Goal: Information Seeking & Learning: Learn about a topic

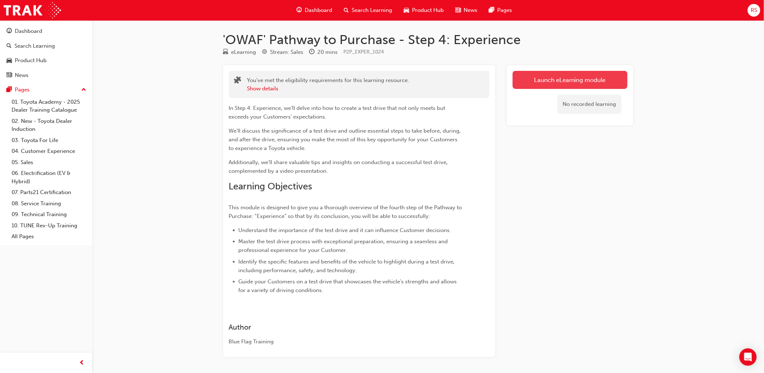
click at [532, 76] on link "Launch eLearning module" at bounding box center [570, 80] width 115 height 18
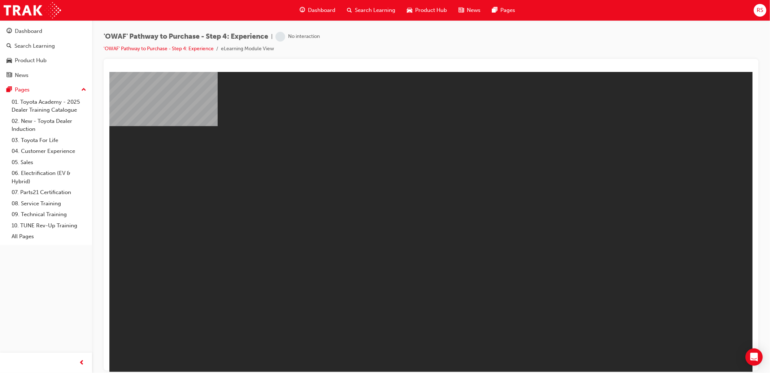
click at [591, 256] on body "Toyota Pathway to Purchase Step 4 - V3 You are offline. Trying to reconnect... …" at bounding box center [430, 221] width 643 height 300
click at [205, 49] on link "'OWAF' Pathway to Purchase - Step 4: Experience" at bounding box center [159, 48] width 110 height 6
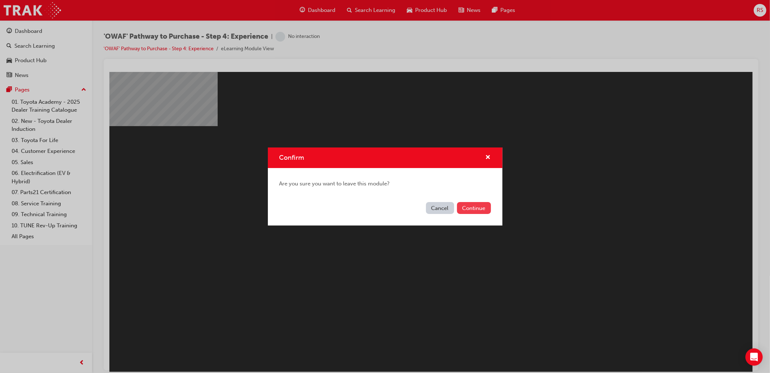
click at [464, 209] on button "Continue" at bounding box center [474, 208] width 34 height 12
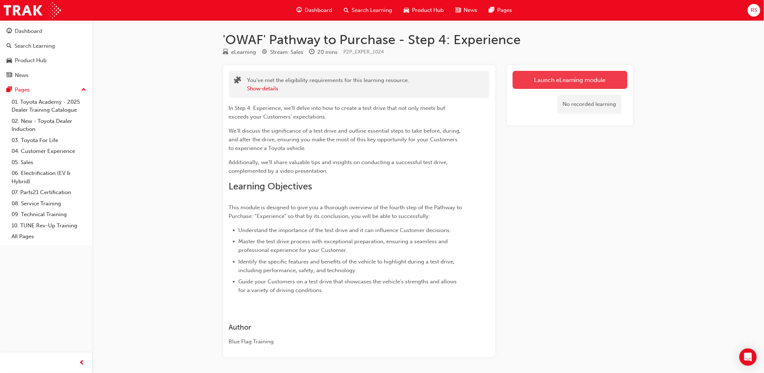
click at [514, 80] on link "Launch eLearning module" at bounding box center [570, 80] width 115 height 18
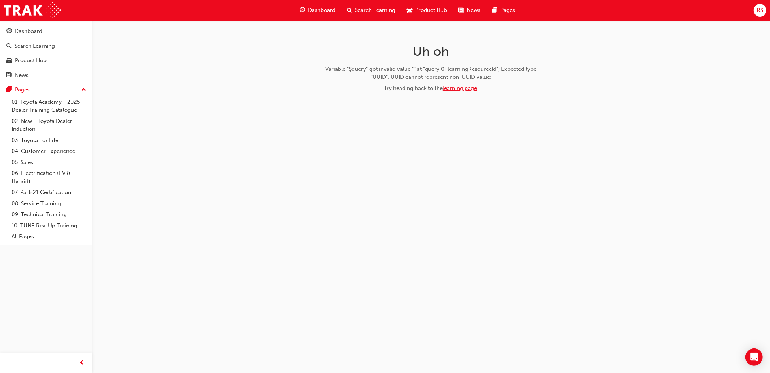
click at [457, 89] on link "learning page" at bounding box center [460, 88] width 34 height 6
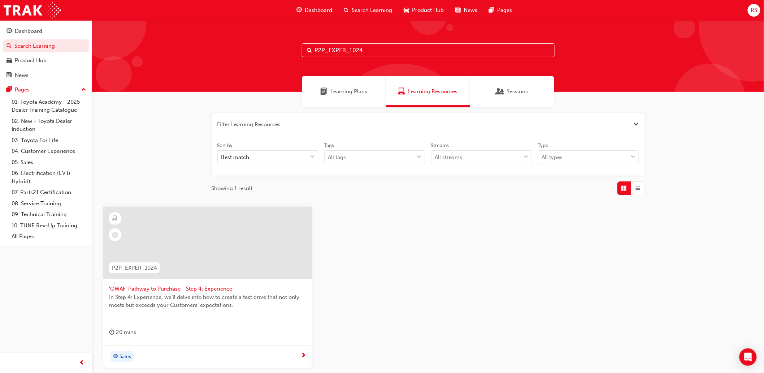
drag, startPoint x: 183, startPoint y: 287, endPoint x: 178, endPoint y: 278, distance: 9.9
click at [183, 286] on span "'OWAF' Pathway to Purchase - Step 4: Experience" at bounding box center [207, 288] width 197 height 8
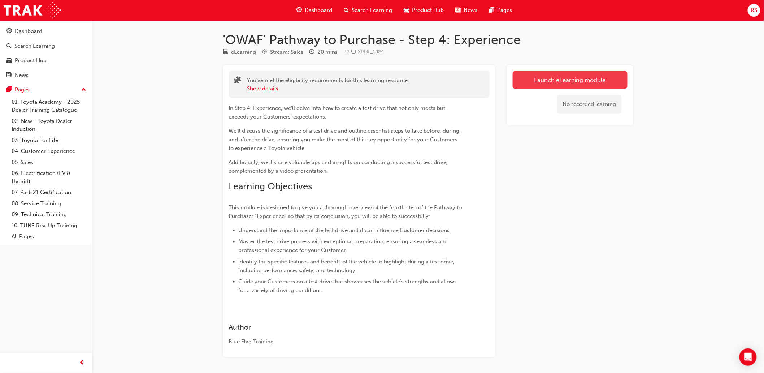
click at [578, 81] on link "Launch eLearning module" at bounding box center [570, 80] width 115 height 18
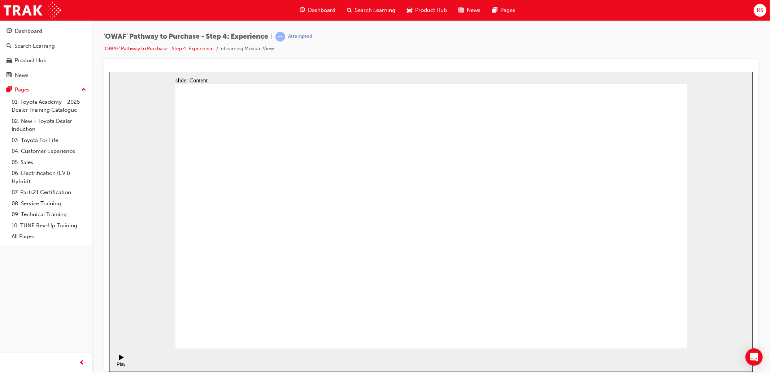
drag, startPoint x: 646, startPoint y: 335, endPoint x: 639, endPoint y: 331, distance: 8.4
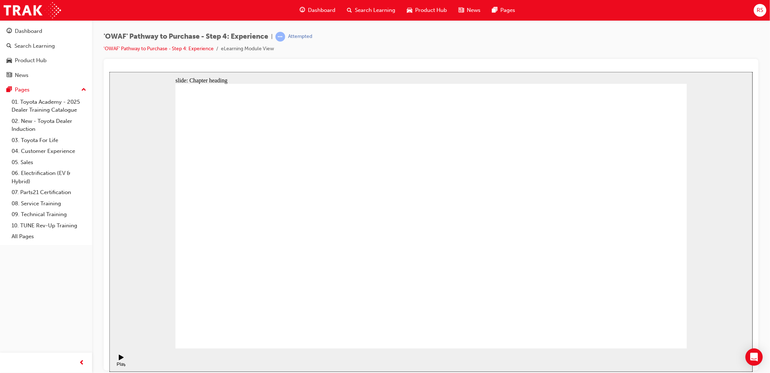
drag, startPoint x: 190, startPoint y: 199, endPoint x: 224, endPoint y: 180, distance: 39.4
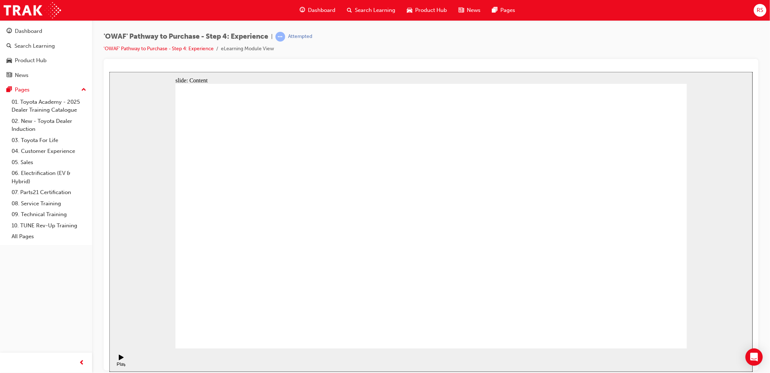
drag, startPoint x: 504, startPoint y: 259, endPoint x: 493, endPoint y: 251, distance: 13.5
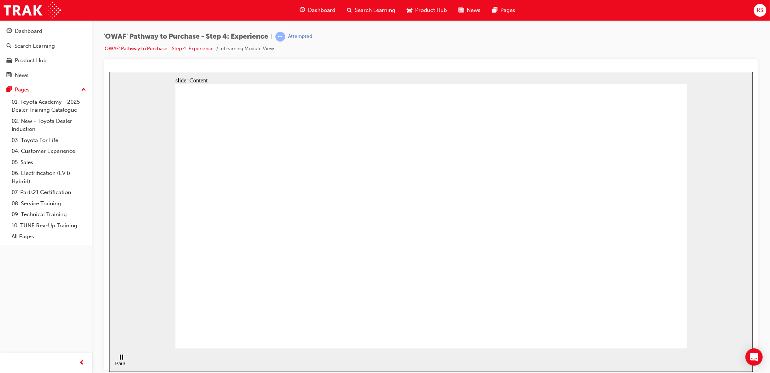
click at [117, 360] on div "Pause (Ctrl+Alt+P)" at bounding box center [121, 365] width 12 height 11
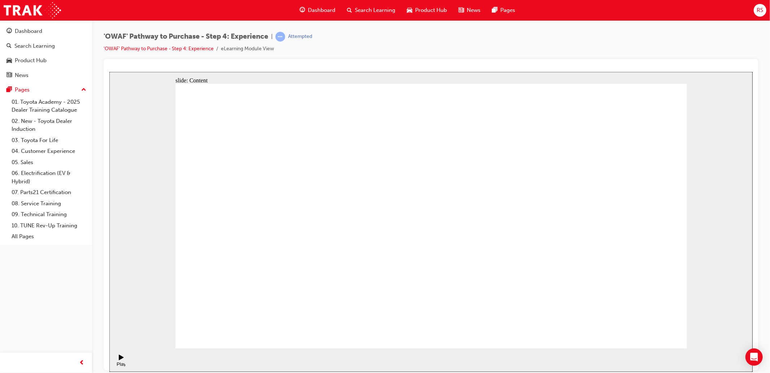
click at [120, 360] on icon "Play (Ctrl+Alt+P)" at bounding box center [120, 357] width 5 height 6
click at [122, 359] on rect "Pause (Ctrl+Alt+P)" at bounding box center [122, 356] width 1 height 5
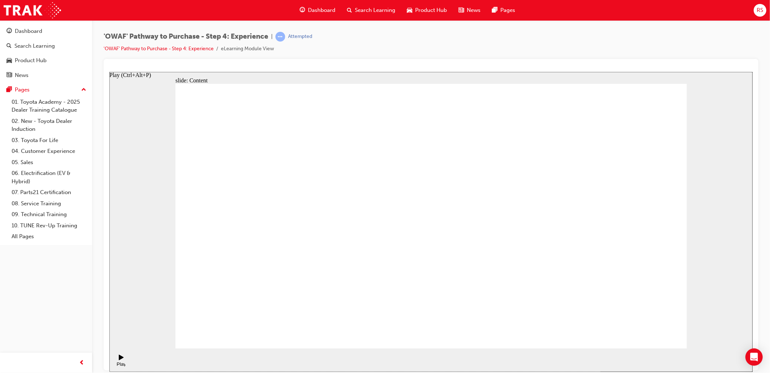
click at [121, 361] on div "Play (Ctrl+Alt+P)" at bounding box center [121, 366] width 12 height 11
drag, startPoint x: 535, startPoint y: 258, endPoint x: 737, endPoint y: 248, distance: 202.1
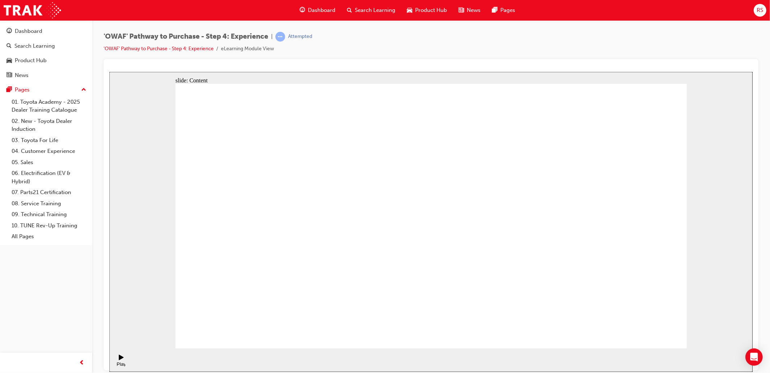
drag, startPoint x: 376, startPoint y: 122, endPoint x: 391, endPoint y: 104, distance: 23.8
drag, startPoint x: 619, startPoint y: 122, endPoint x: 694, endPoint y: 91, distance: 81.1
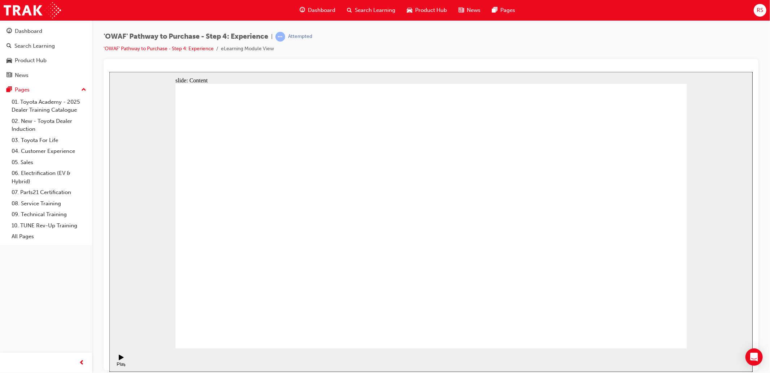
drag, startPoint x: 483, startPoint y: 161, endPoint x: 446, endPoint y: 166, distance: 37.9
drag, startPoint x: 584, startPoint y: 167, endPoint x: 573, endPoint y: 213, distance: 47.4
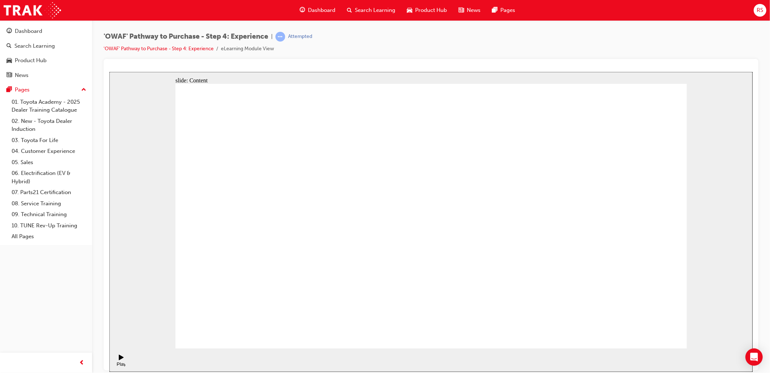
checkbox input "true"
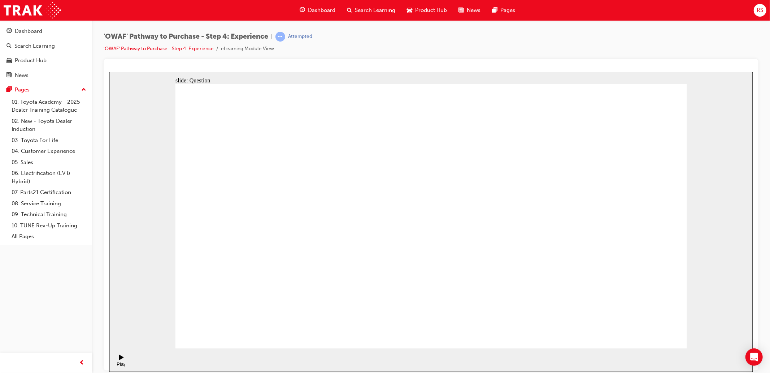
checkbox input "true"
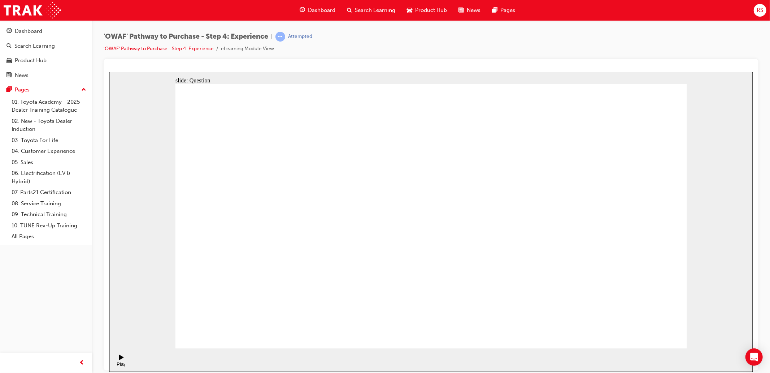
drag, startPoint x: 624, startPoint y: 254, endPoint x: 300, endPoint y: 287, distance: 326.5
drag, startPoint x: 605, startPoint y: 217, endPoint x: 272, endPoint y: 224, distance: 332.9
drag, startPoint x: 611, startPoint y: 245, endPoint x: 457, endPoint y: 253, distance: 154.7
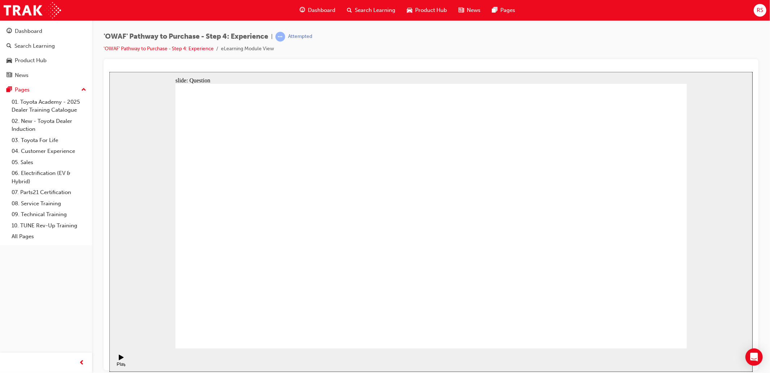
drag, startPoint x: 579, startPoint y: 265, endPoint x: 270, endPoint y: 283, distance: 309.5
drag, startPoint x: 580, startPoint y: 263, endPoint x: 488, endPoint y: 290, distance: 95.8
drag, startPoint x: 594, startPoint y: 238, endPoint x: 435, endPoint y: 257, distance: 160.3
drag, startPoint x: 608, startPoint y: 235, endPoint x: 251, endPoint y: 266, distance: 358.7
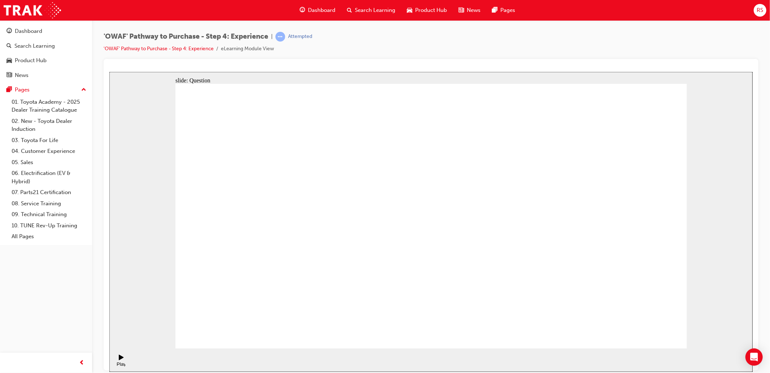
drag, startPoint x: 590, startPoint y: 238, endPoint x: 270, endPoint y: 272, distance: 322.0
drag, startPoint x: 615, startPoint y: 264, endPoint x: 304, endPoint y: 296, distance: 313.2
drag, startPoint x: 621, startPoint y: 246, endPoint x: 282, endPoint y: 275, distance: 340.2
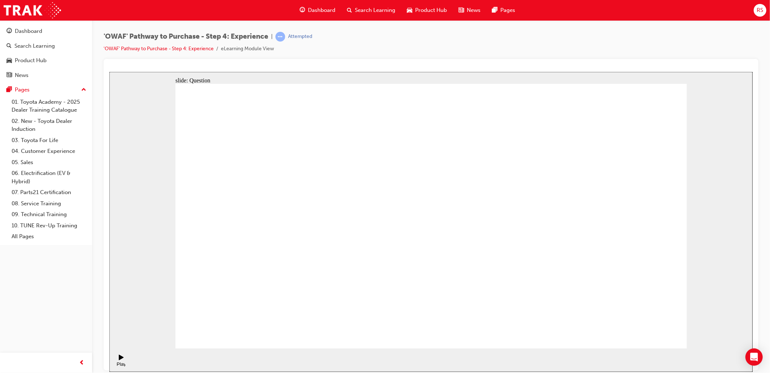
drag, startPoint x: 605, startPoint y: 250, endPoint x: 452, endPoint y: 291, distance: 158.8
drag, startPoint x: 600, startPoint y: 265, endPoint x: 246, endPoint y: 294, distance: 355.3
drag, startPoint x: 593, startPoint y: 254, endPoint x: 273, endPoint y: 281, distance: 321.3
drag, startPoint x: 609, startPoint y: 246, endPoint x: 450, endPoint y: 278, distance: 161.8
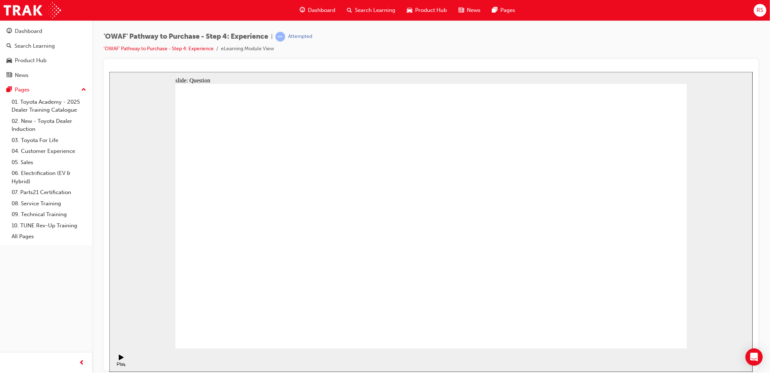
drag, startPoint x: 604, startPoint y: 245, endPoint x: 257, endPoint y: 256, distance: 347.1
drag, startPoint x: 602, startPoint y: 260, endPoint x: 487, endPoint y: 280, distance: 117.4
drag, startPoint x: 477, startPoint y: 296, endPoint x: 426, endPoint y: 219, distance: 92.4
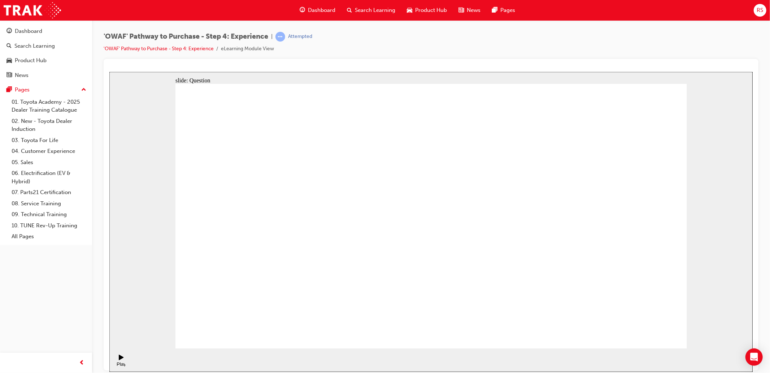
drag, startPoint x: 412, startPoint y: 295, endPoint x: 528, endPoint y: 221, distance: 137.6
drag, startPoint x: 592, startPoint y: 289, endPoint x: 482, endPoint y: 213, distance: 134.2
drag, startPoint x: 650, startPoint y: 291, endPoint x: 597, endPoint y: 213, distance: 94.5
drag, startPoint x: 531, startPoint y: 289, endPoint x: 648, endPoint y: 207, distance: 142.5
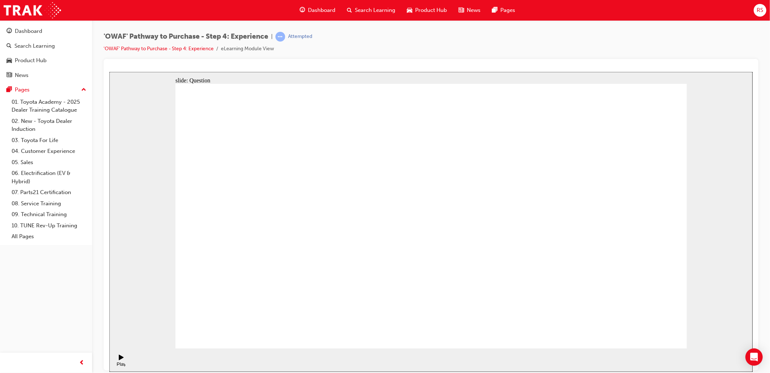
drag, startPoint x: 518, startPoint y: 222, endPoint x: 546, endPoint y: 191, distance: 41.7
drag, startPoint x: 452, startPoint y: 274, endPoint x: 583, endPoint y: 215, distance: 144.1
drag, startPoint x: 337, startPoint y: 284, endPoint x: 405, endPoint y: 193, distance: 113.5
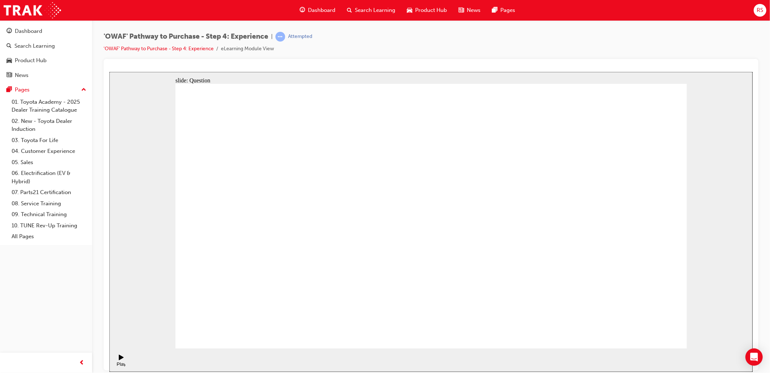
drag, startPoint x: 404, startPoint y: 193, endPoint x: 326, endPoint y: 315, distance: 145.0
drag, startPoint x: 336, startPoint y: 267, endPoint x: 412, endPoint y: 191, distance: 107.7
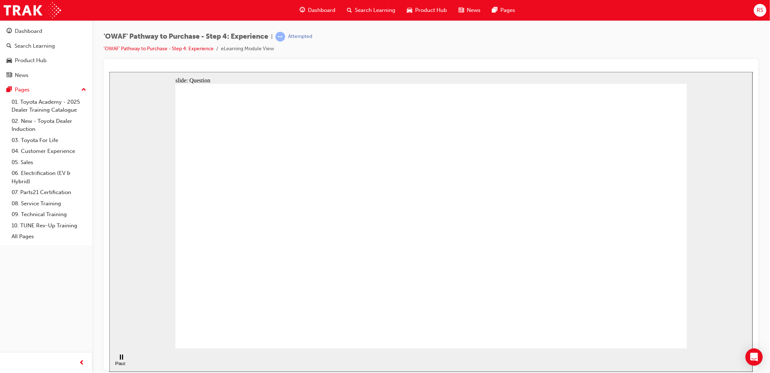
radio input "true"
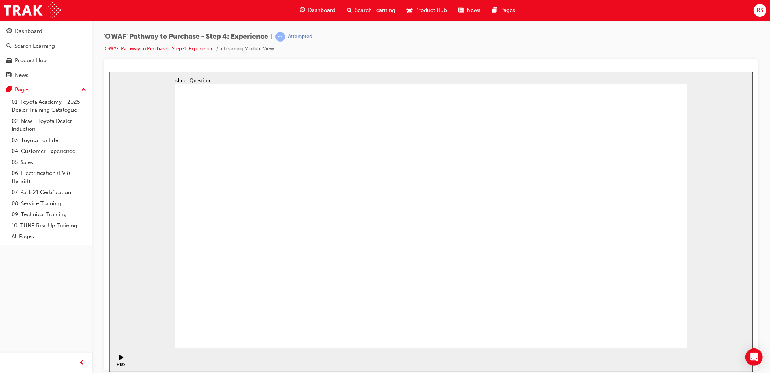
checkbox input "true"
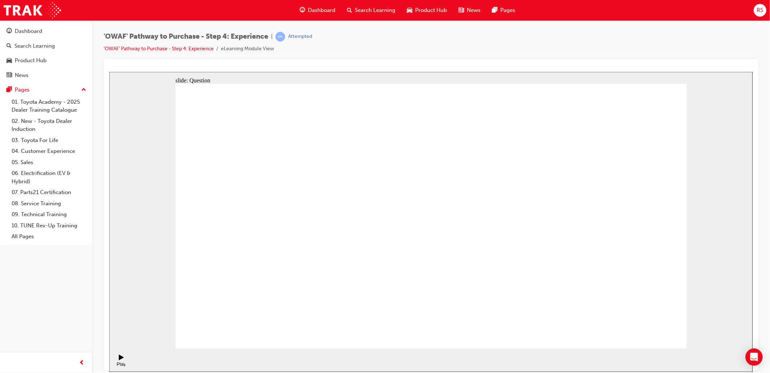
drag, startPoint x: 614, startPoint y: 239, endPoint x: 292, endPoint y: 256, distance: 322.1
drag, startPoint x: 608, startPoint y: 249, endPoint x: 305, endPoint y: 286, distance: 305.1
drag, startPoint x: 605, startPoint y: 244, endPoint x: 280, endPoint y: 270, distance: 326.3
drag, startPoint x: 611, startPoint y: 256, endPoint x: 290, endPoint y: 301, distance: 324.9
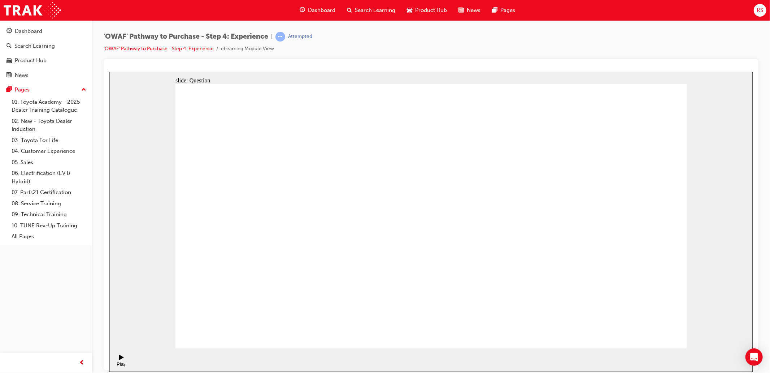
drag, startPoint x: 590, startPoint y: 255, endPoint x: 287, endPoint y: 296, distance: 305.6
drag, startPoint x: 580, startPoint y: 244, endPoint x: 438, endPoint y: 271, distance: 144.8
drag, startPoint x: 622, startPoint y: 253, endPoint x: 323, endPoint y: 253, distance: 299.6
drag, startPoint x: 599, startPoint y: 240, endPoint x: 447, endPoint y: 266, distance: 153.8
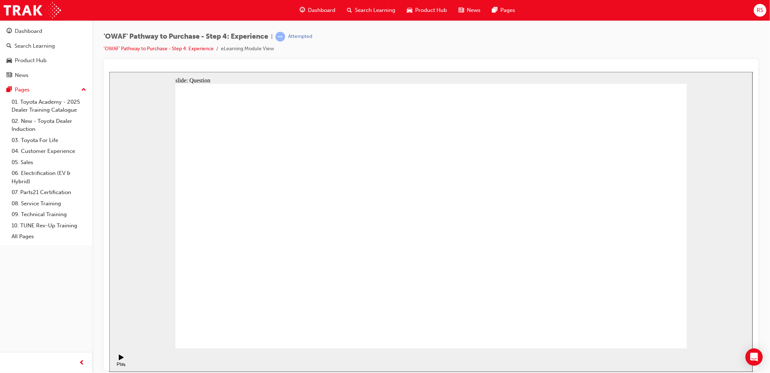
drag, startPoint x: 408, startPoint y: 296, endPoint x: 517, endPoint y: 221, distance: 132.3
drag, startPoint x: 489, startPoint y: 277, endPoint x: 431, endPoint y: 197, distance: 99.0
drag, startPoint x: 542, startPoint y: 280, endPoint x: 469, endPoint y: 205, distance: 105.2
drag, startPoint x: 548, startPoint y: 223, endPoint x: 640, endPoint y: 218, distance: 92.2
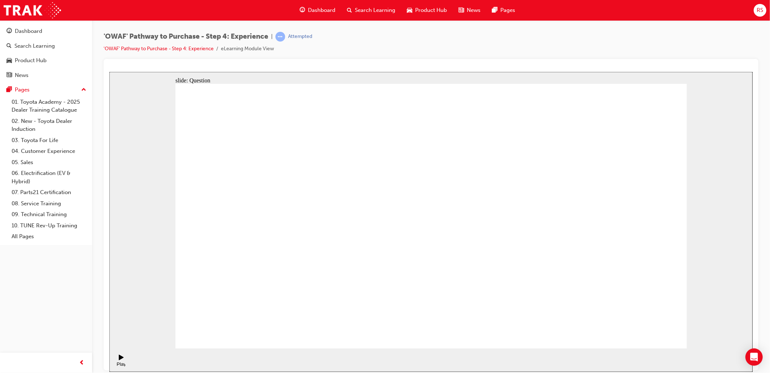
drag, startPoint x: 598, startPoint y: 303, endPoint x: 477, endPoint y: 226, distance: 144.0
drag, startPoint x: 635, startPoint y: 264, endPoint x: 574, endPoint y: 185, distance: 99.9
drag, startPoint x: 362, startPoint y: 278, endPoint x: 437, endPoint y: 197, distance: 110.3
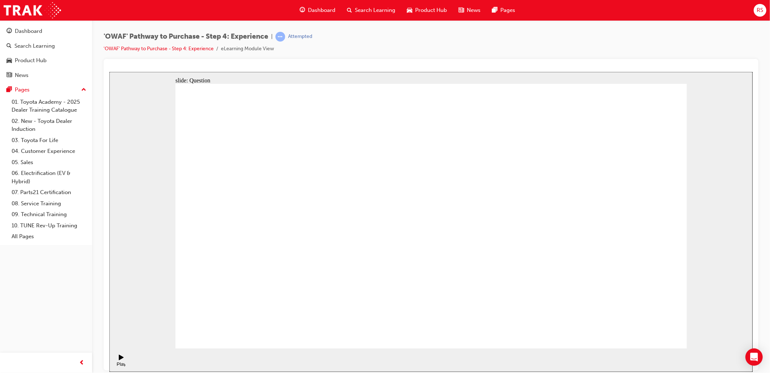
drag, startPoint x: 456, startPoint y: 277, endPoint x: 590, endPoint y: 194, distance: 158.4
drag, startPoint x: 528, startPoint y: 298, endPoint x: 561, endPoint y: 215, distance: 89.0
drag, startPoint x: 557, startPoint y: 187, endPoint x: 561, endPoint y: 185, distance: 4.6
drag, startPoint x: 565, startPoint y: 188, endPoint x: 527, endPoint y: 318, distance: 136.3
drag, startPoint x: 555, startPoint y: 214, endPoint x: 557, endPoint y: 184, distance: 29.7
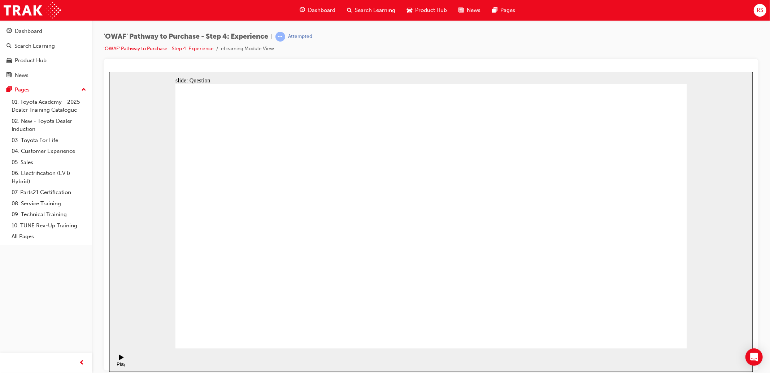
drag, startPoint x: 436, startPoint y: 273, endPoint x: 561, endPoint y: 209, distance: 139.6
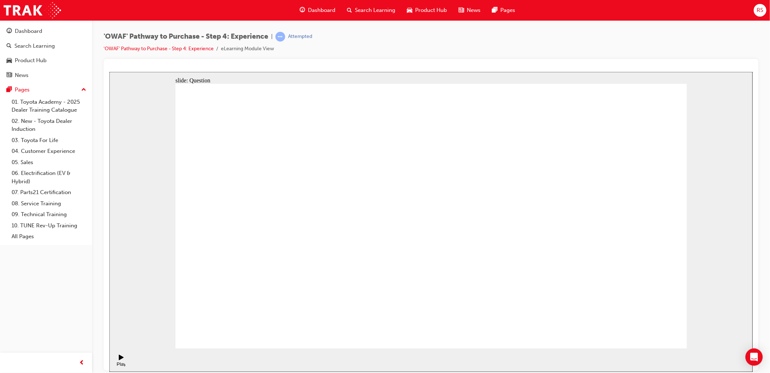
drag, startPoint x: 540, startPoint y: 191, endPoint x: 538, endPoint y: 283, distance: 91.7
drag, startPoint x: 556, startPoint y: 215, endPoint x: 560, endPoint y: 188, distance: 26.7
drag, startPoint x: 539, startPoint y: 293, endPoint x: 570, endPoint y: 201, distance: 97.3
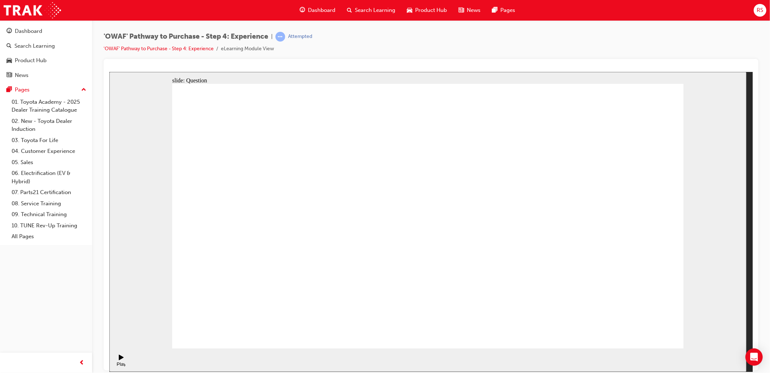
drag, startPoint x: 450, startPoint y: 140, endPoint x: 439, endPoint y: 149, distance: 14.3
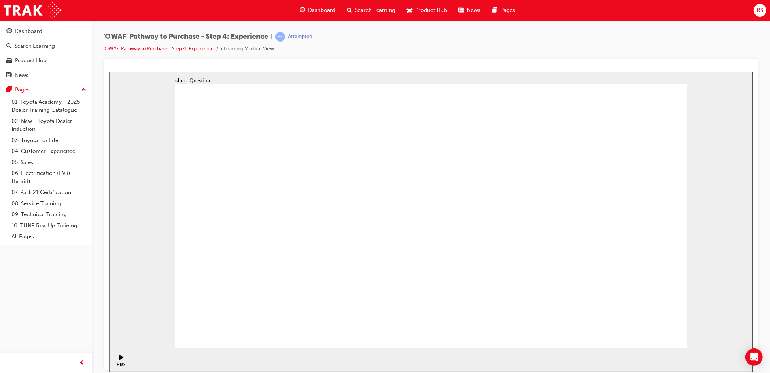
radio input "true"
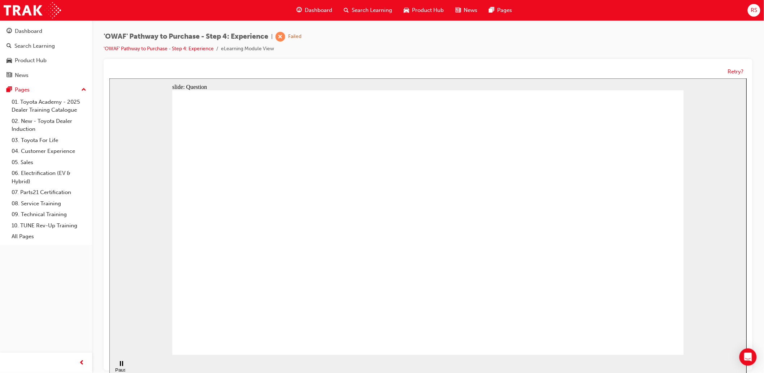
checkbox input "true"
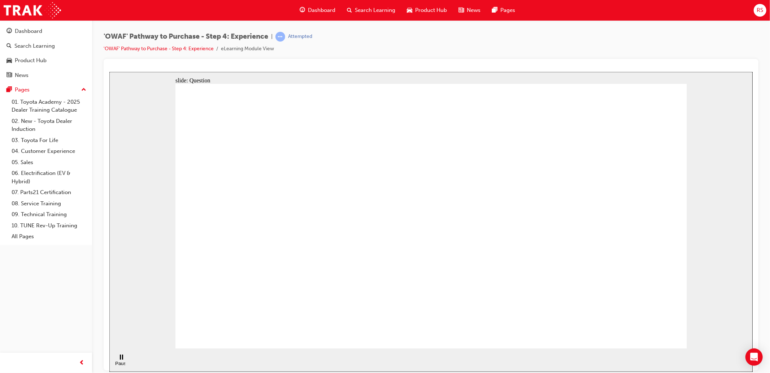
checkbox input "true"
drag, startPoint x: 608, startPoint y: 251, endPoint x: 278, endPoint y: 279, distance: 331.5
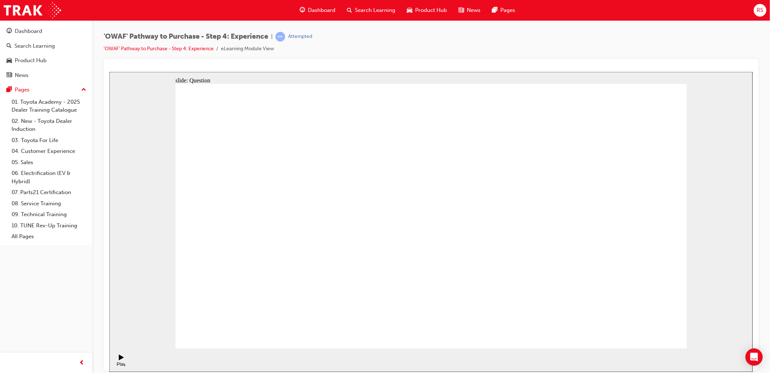
drag, startPoint x: 610, startPoint y: 218, endPoint x: 285, endPoint y: 218, distance: 325.6
drag, startPoint x: 628, startPoint y: 234, endPoint x: 506, endPoint y: 263, distance: 125.4
drag, startPoint x: 600, startPoint y: 238, endPoint x: 314, endPoint y: 260, distance: 286.7
drag, startPoint x: 615, startPoint y: 217, endPoint x: 295, endPoint y: 239, distance: 321.0
drag, startPoint x: 629, startPoint y: 251, endPoint x: 474, endPoint y: 266, distance: 156.0
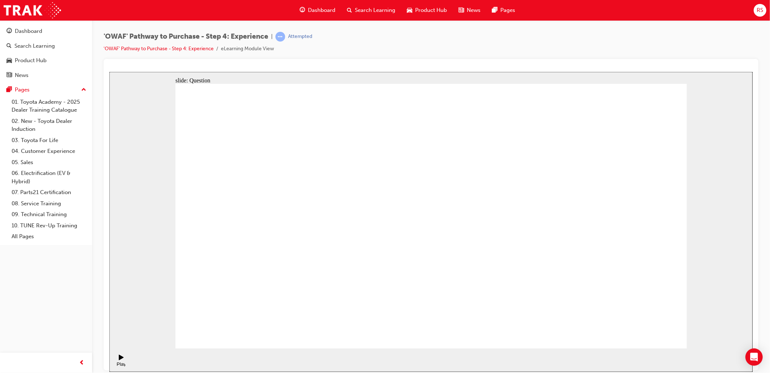
drag, startPoint x: 630, startPoint y: 231, endPoint x: 287, endPoint y: 275, distance: 345.4
drag, startPoint x: 591, startPoint y: 238, endPoint x: 278, endPoint y: 260, distance: 313.4
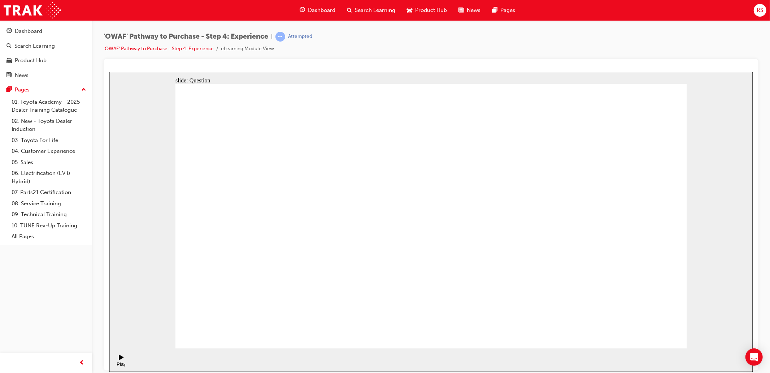
drag, startPoint x: 428, startPoint y: 298, endPoint x: 536, endPoint y: 224, distance: 131.2
drag, startPoint x: 488, startPoint y: 293, endPoint x: 431, endPoint y: 213, distance: 98.8
drag, startPoint x: 603, startPoint y: 287, endPoint x: 508, endPoint y: 210, distance: 122.7
drag, startPoint x: 653, startPoint y: 292, endPoint x: 585, endPoint y: 222, distance: 97.3
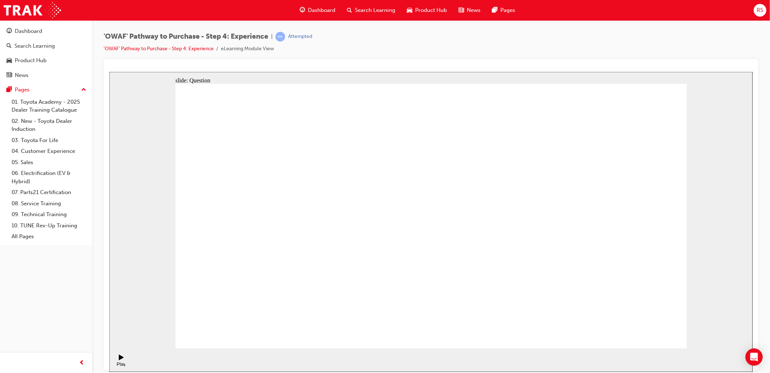
drag, startPoint x: 536, startPoint y: 280, endPoint x: 643, endPoint y: 204, distance: 131.0
drag, startPoint x: 337, startPoint y: 298, endPoint x: 409, endPoint y: 195, distance: 126.1
drag, startPoint x: 399, startPoint y: 271, endPoint x: 539, endPoint y: 190, distance: 162.6
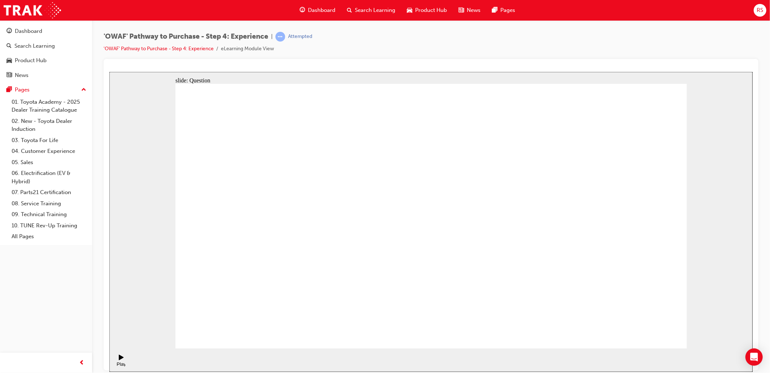
drag, startPoint x: 536, startPoint y: 299, endPoint x: 568, endPoint y: 220, distance: 85.3
radio input "true"
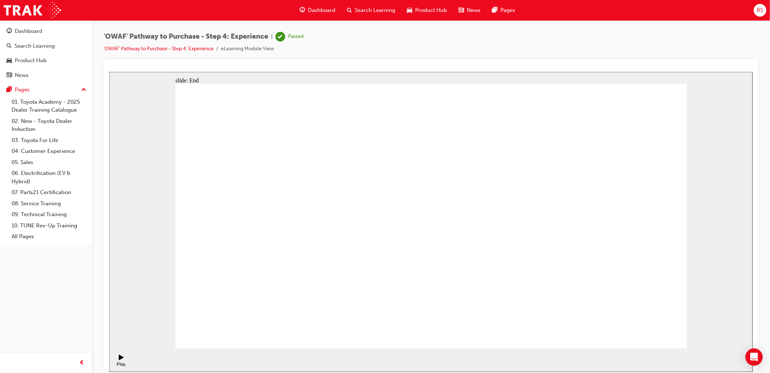
click at [36, 53] on button "Dashboard Search Learning Product Hub News Pages" at bounding box center [46, 53] width 86 height 60
click at [37, 53] on button "Dashboard Search Learning Product Hub News Pages" at bounding box center [46, 53] width 86 height 60
click at [38, 52] on link "Search Learning" at bounding box center [46, 45] width 86 height 13
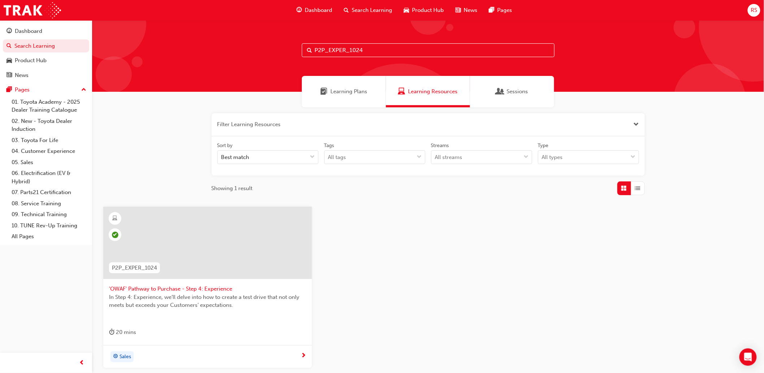
drag, startPoint x: 393, startPoint y: 49, endPoint x: 192, endPoint y: 60, distance: 201.0
click at [192, 60] on div "P2P_EXPER_1024" at bounding box center [428, 55] width 672 height 71
paste input "OFFER2P"
type input "P2P_OFFER2P_1024"
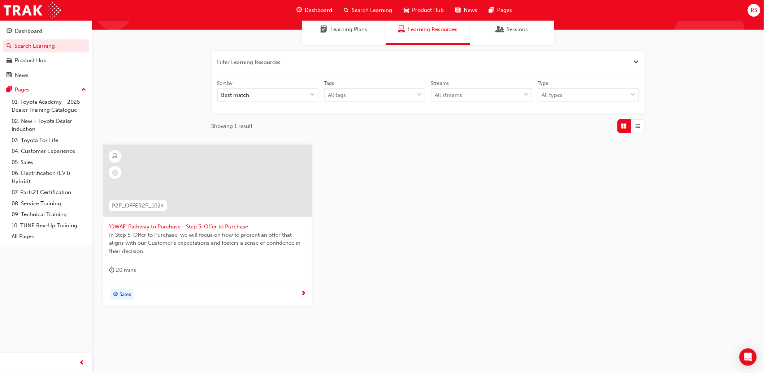
scroll to position [65, 0]
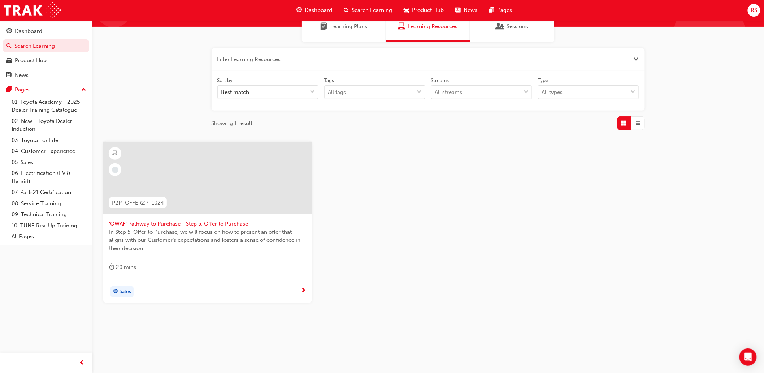
click at [167, 224] on span "'OWAF' Pathway to Purchase - Step 5: Offer to Purchase" at bounding box center [207, 223] width 197 height 8
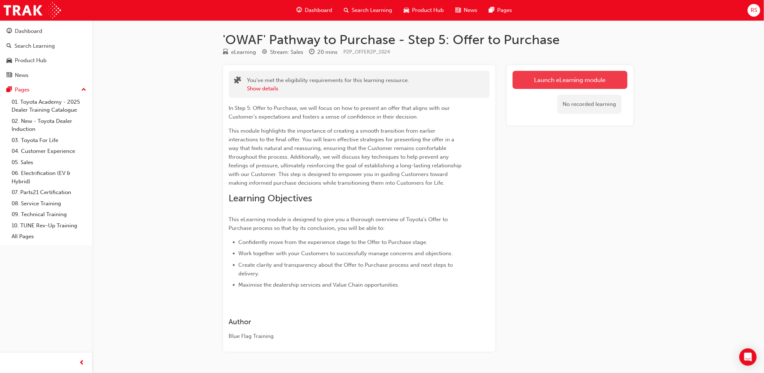
click at [591, 74] on link "Launch eLearning module" at bounding box center [570, 80] width 115 height 18
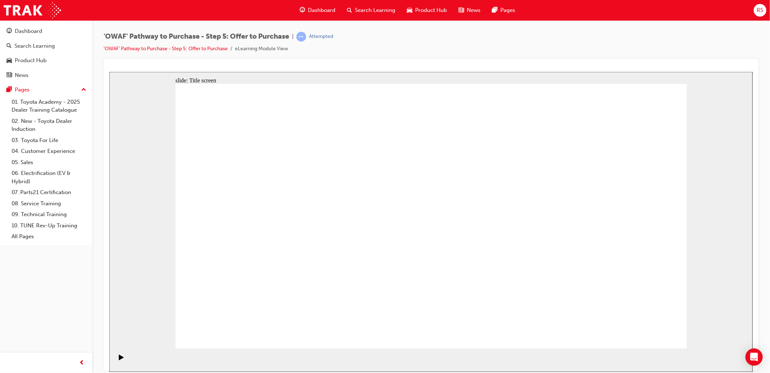
drag, startPoint x: 675, startPoint y: 334, endPoint x: 669, endPoint y: 335, distance: 5.8
drag, startPoint x: 654, startPoint y: 331, endPoint x: 863, endPoint y: 356, distance: 210.5
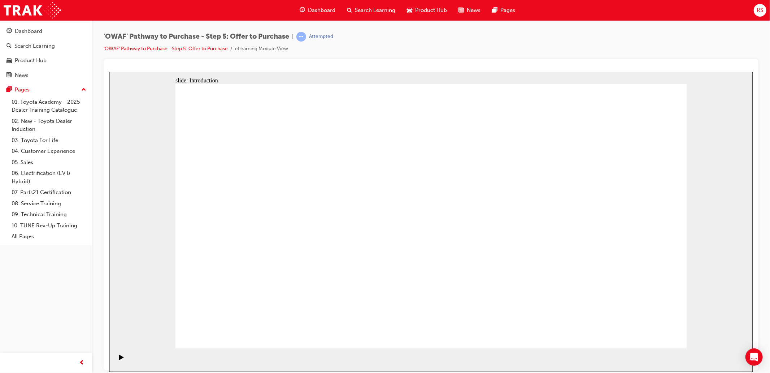
drag, startPoint x: 623, startPoint y: 322, endPoint x: 736, endPoint y: 333, distance: 113.8
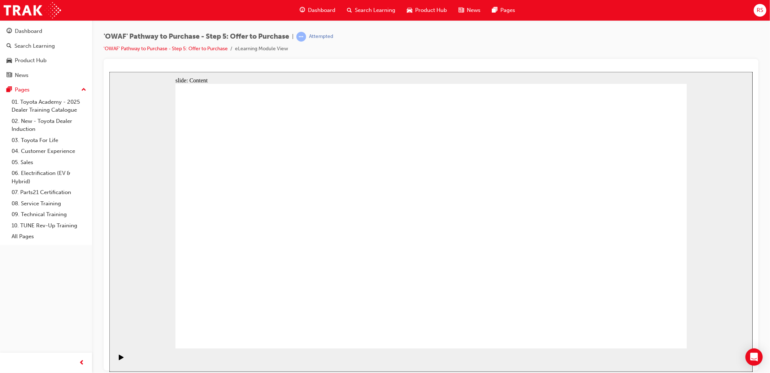
drag, startPoint x: 461, startPoint y: 306, endPoint x: 473, endPoint y: 297, distance: 14.9
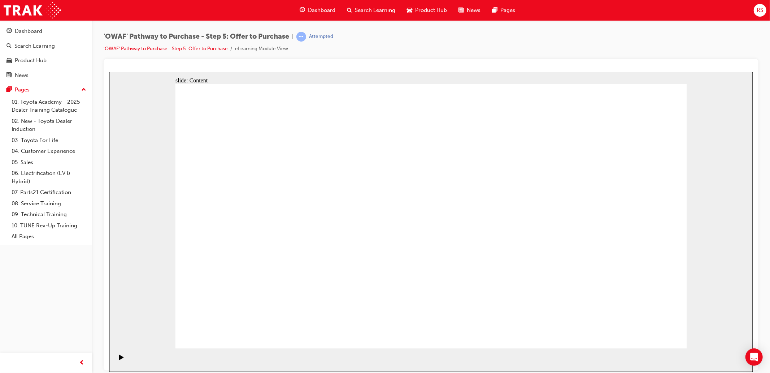
drag, startPoint x: 643, startPoint y: 340, endPoint x: 605, endPoint y: 442, distance: 109.4
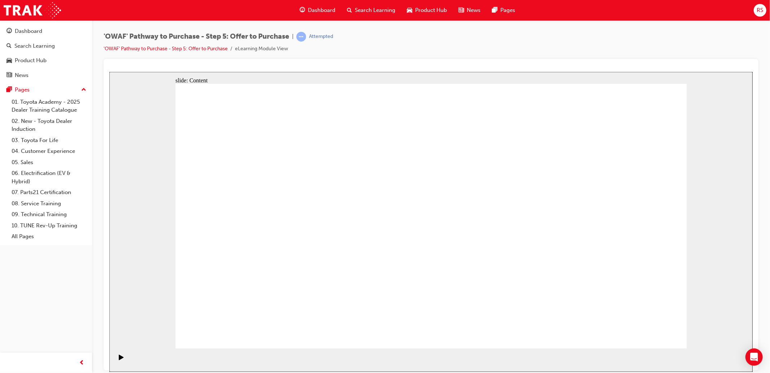
drag, startPoint x: 626, startPoint y: 326, endPoint x: 647, endPoint y: 326, distance: 21.7
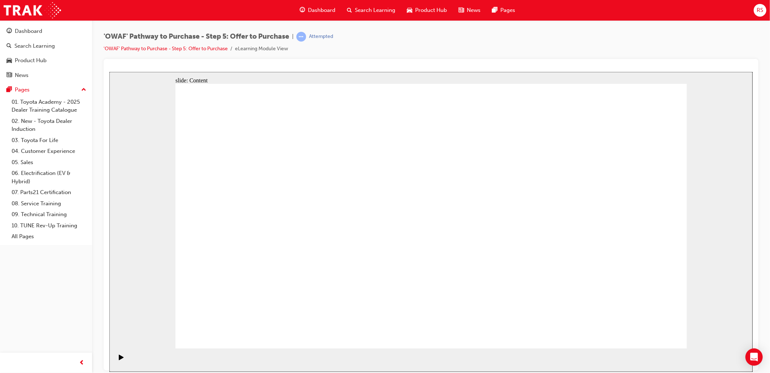
click at [731, 282] on div "slide: Content Rectangle 1 Group 1 “I will always be transparent and treat all …" at bounding box center [430, 221] width 643 height 300
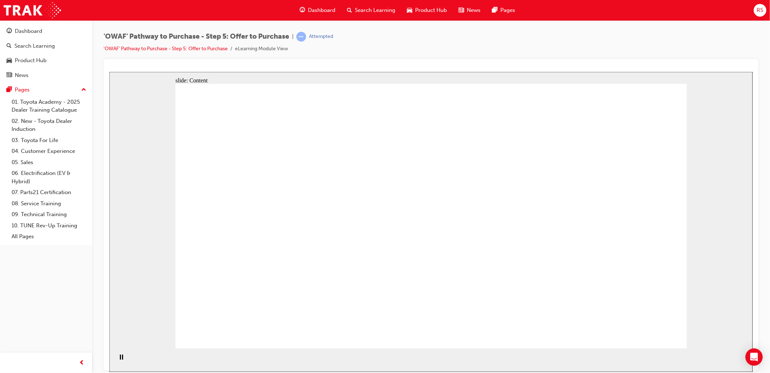
drag, startPoint x: 251, startPoint y: 277, endPoint x: 251, endPoint y: 270, distance: 7.2
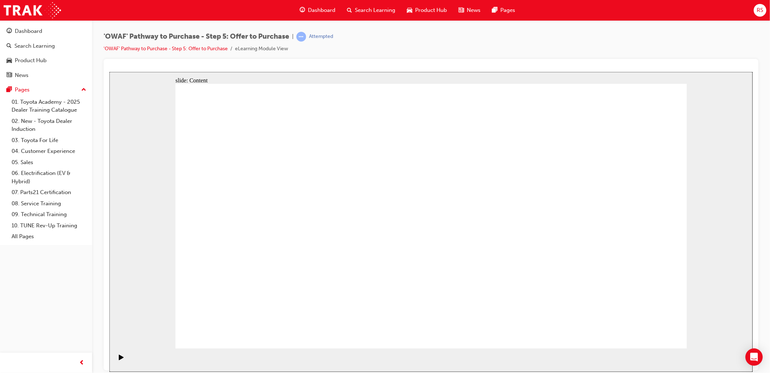
drag, startPoint x: 197, startPoint y: 247, endPoint x: 218, endPoint y: 246, distance: 20.2
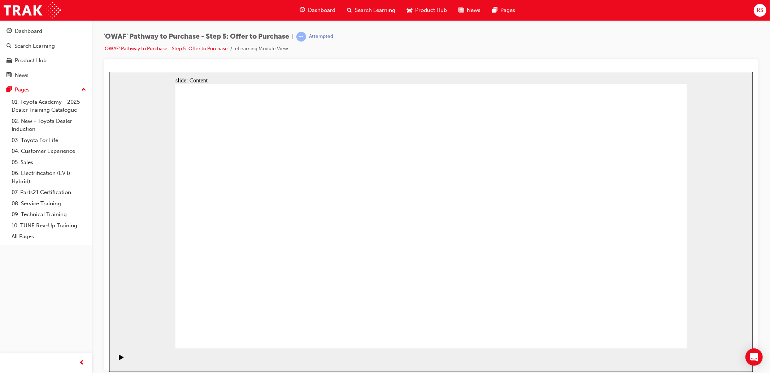
drag, startPoint x: 291, startPoint y: 211, endPoint x: 278, endPoint y: 192, distance: 23.3
drag, startPoint x: 419, startPoint y: 209, endPoint x: 409, endPoint y: 194, distance: 18.6
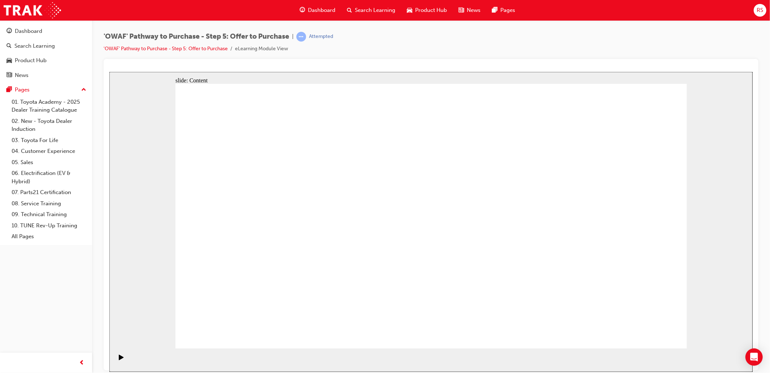
click at [689, 321] on div "slide: Content Rectangle 1 Rectangle 2 CLOSE RETURN Rectangle Rectangle 1 CLOSE…" at bounding box center [430, 221] width 643 height 300
drag, startPoint x: 635, startPoint y: 338, endPoint x: 641, endPoint y: 331, distance: 8.7
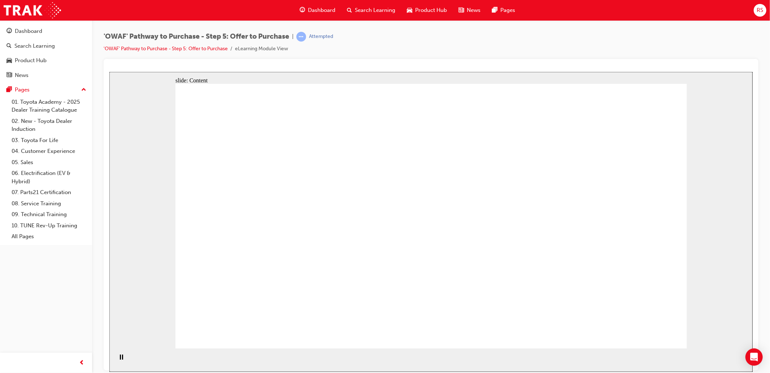
drag, startPoint x: 352, startPoint y: 195, endPoint x: 275, endPoint y: 195, distance: 76.9
drag, startPoint x: 629, startPoint y: 322, endPoint x: 749, endPoint y: 325, distance: 119.9
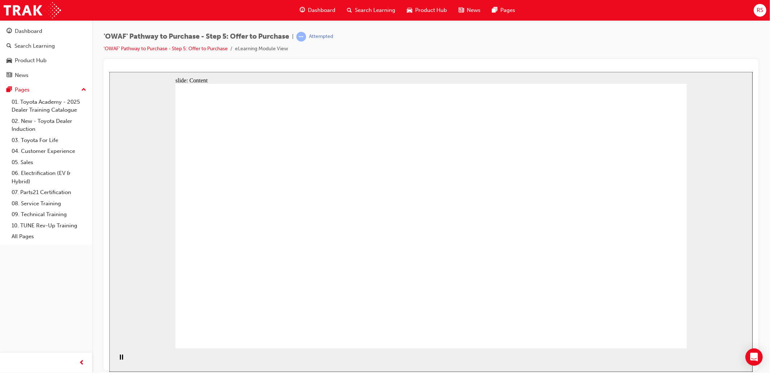
drag, startPoint x: 379, startPoint y: 184, endPoint x: 626, endPoint y: 198, distance: 247.3
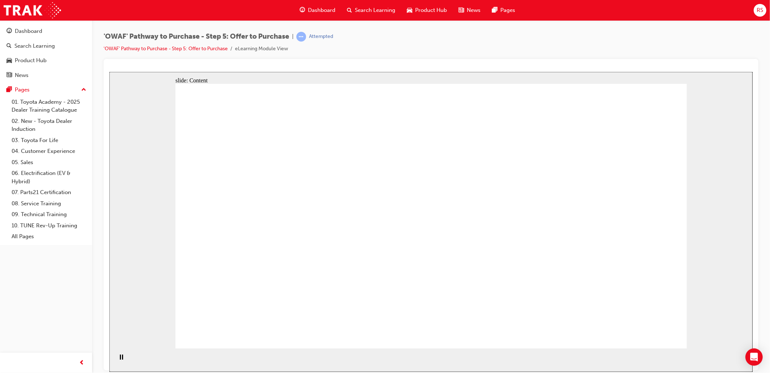
drag, startPoint x: 337, startPoint y: 170, endPoint x: 364, endPoint y: 177, distance: 27.2
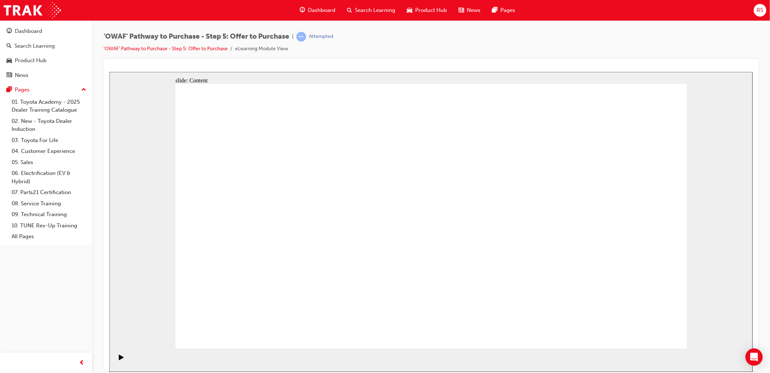
click at [104, 362] on div at bounding box center [431, 214] width 655 height 311
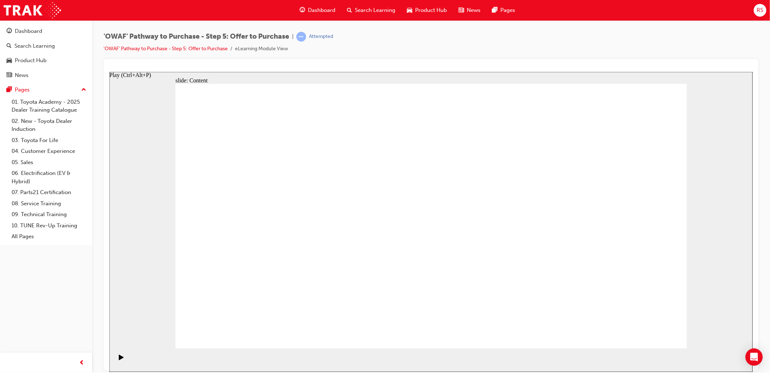
click at [115, 360] on div "Play (Ctrl+Alt+P)" at bounding box center [121, 360] width 12 height 12
